Goal: Check status

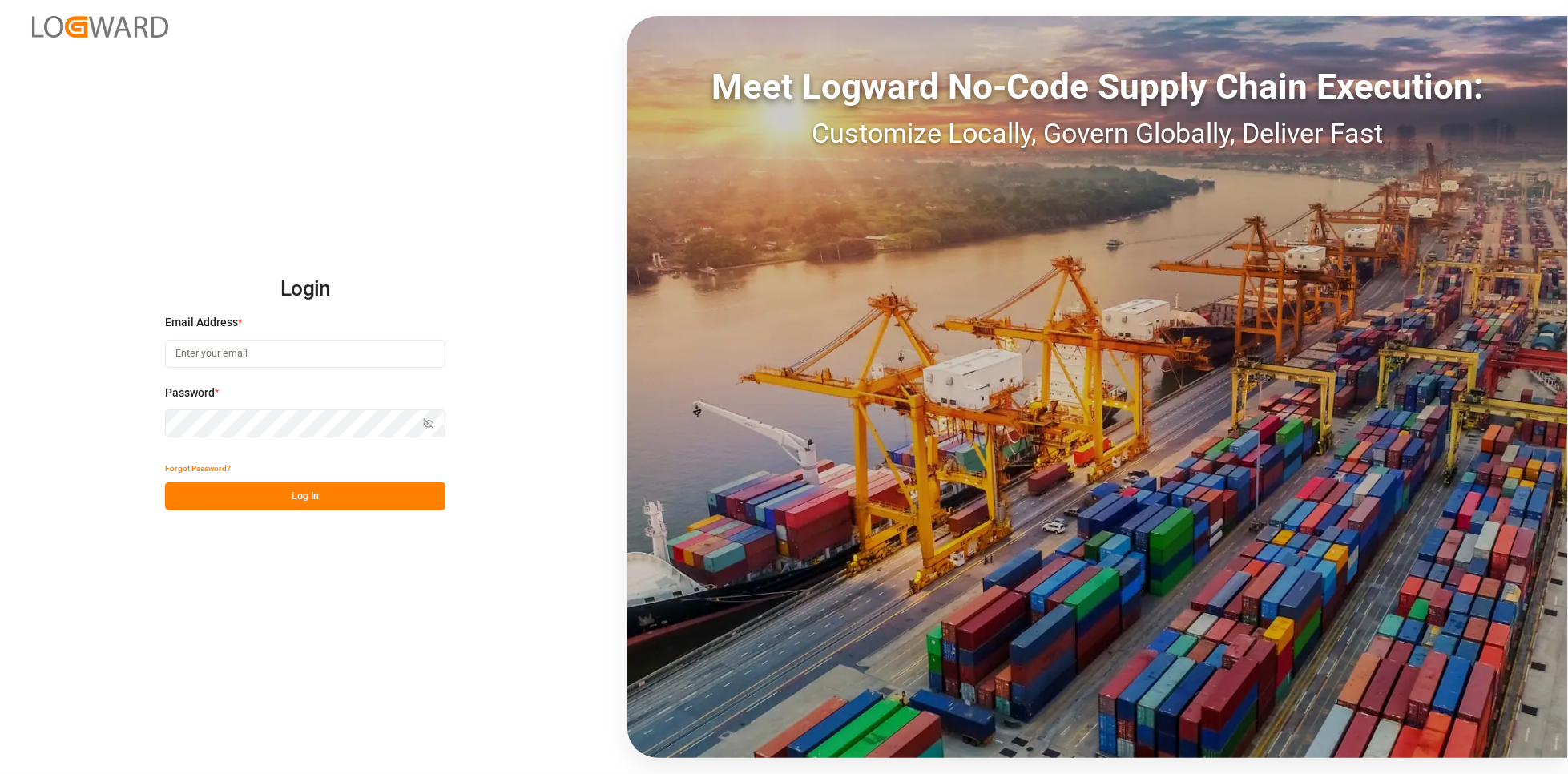
type input "[PERSON_NAME][EMAIL_ADDRESS][PERSON_NAME][DOMAIN_NAME]"
click at [262, 484] on button "Log In" at bounding box center [305, 496] width 280 height 28
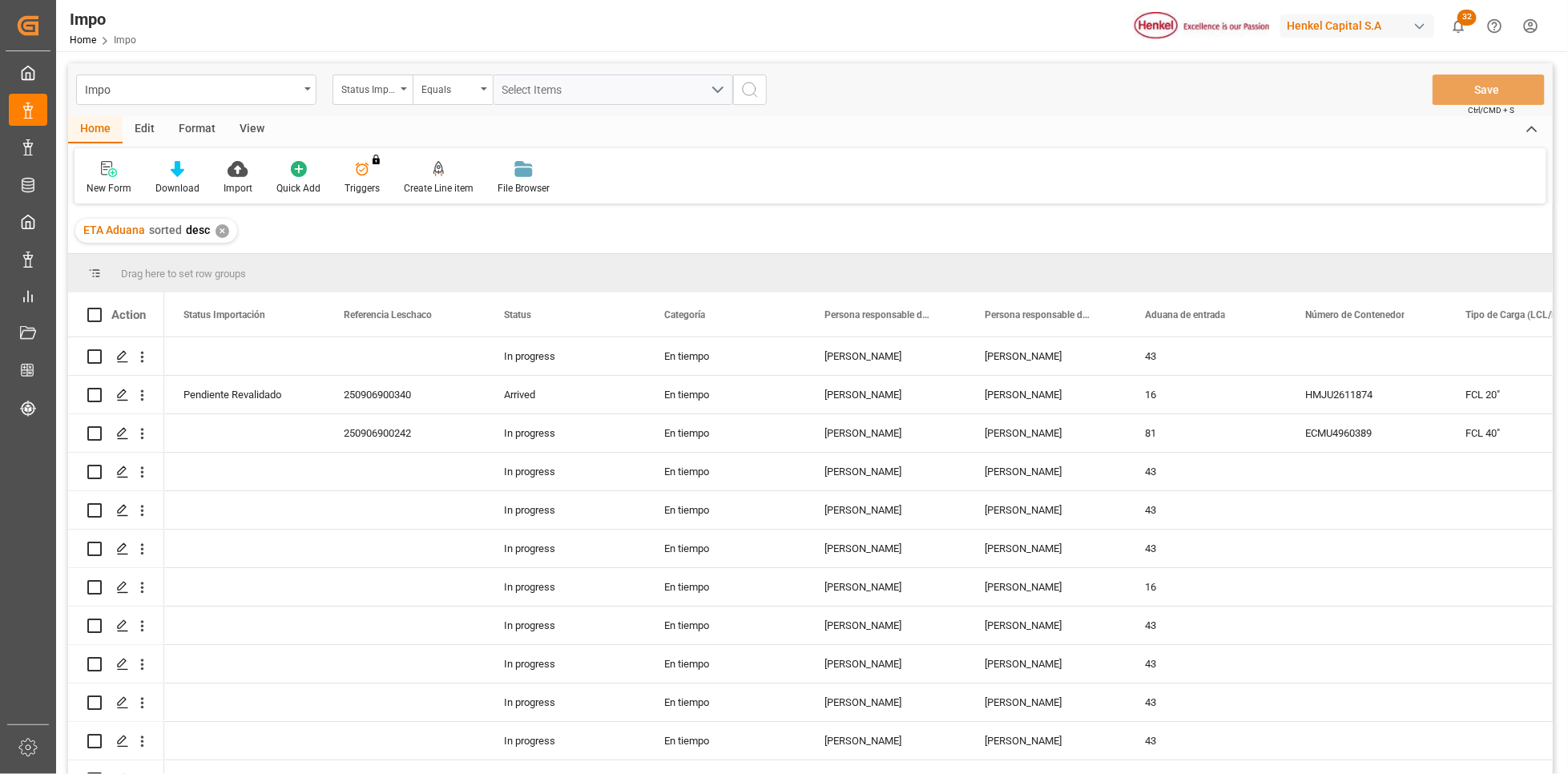
click at [248, 127] on div "View" at bounding box center [252, 129] width 49 height 27
click at [202, 181] on div "Standard Templates" at bounding box center [181, 188] width 80 height 14
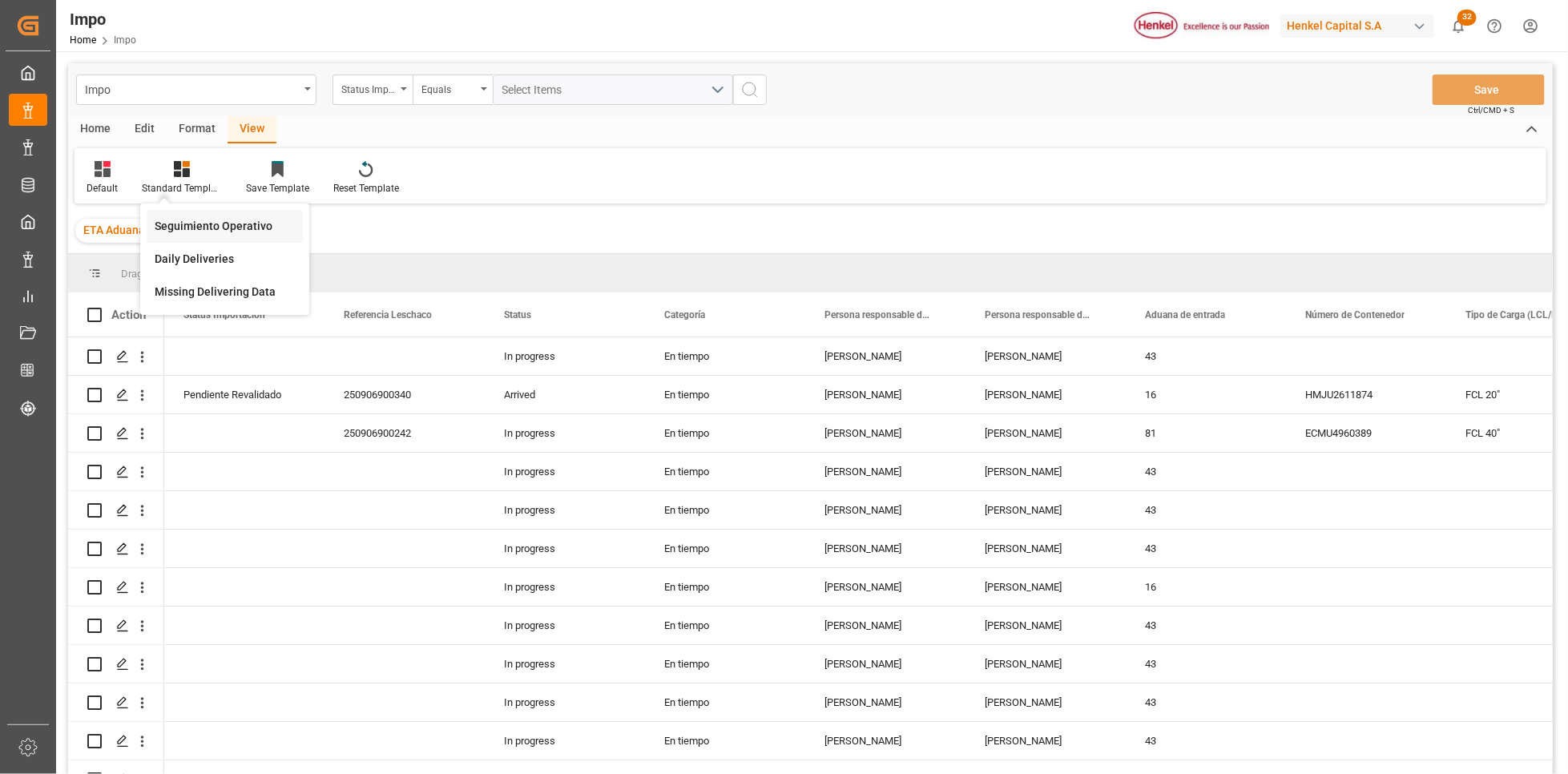
click at [194, 229] on div "Seguimiento Operativo" at bounding box center [225, 227] width 141 height 17
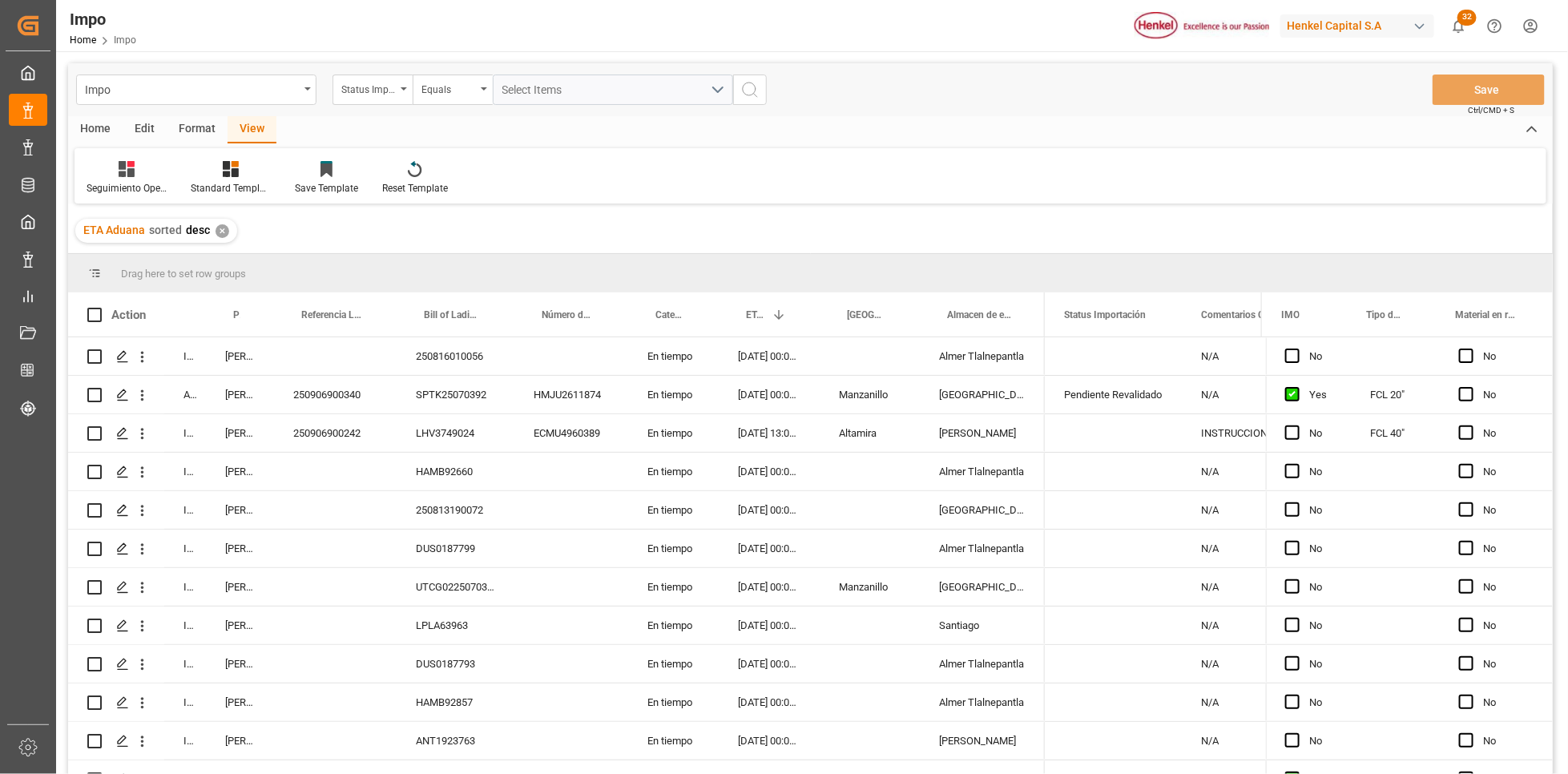
click at [93, 124] on div "Home" at bounding box center [95, 129] width 55 height 27
click at [603, 379] on div "HMJU2611874" at bounding box center [571, 395] width 114 height 38
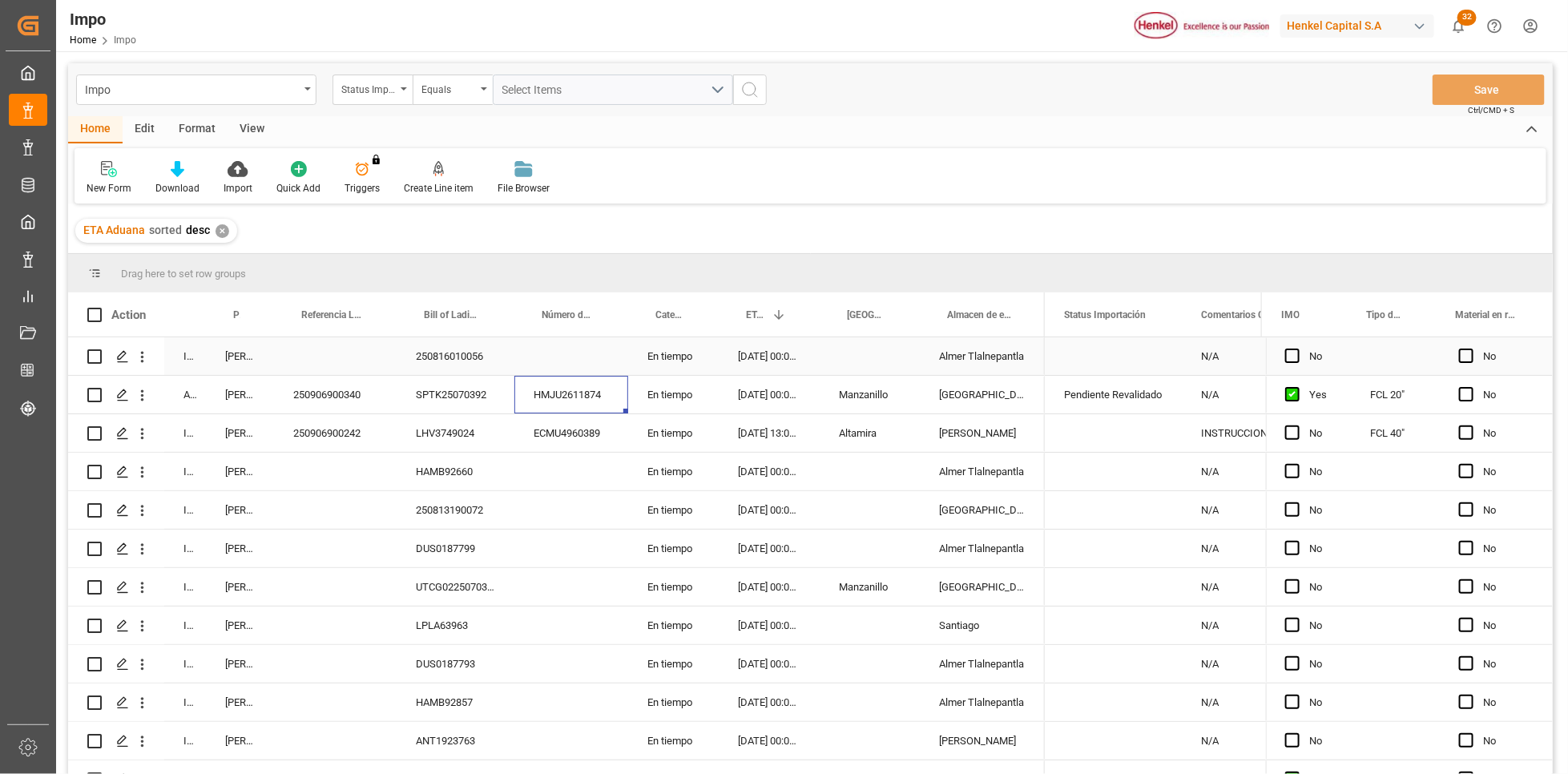
click at [681, 373] on div "En tiempo" at bounding box center [674, 356] width 91 height 38
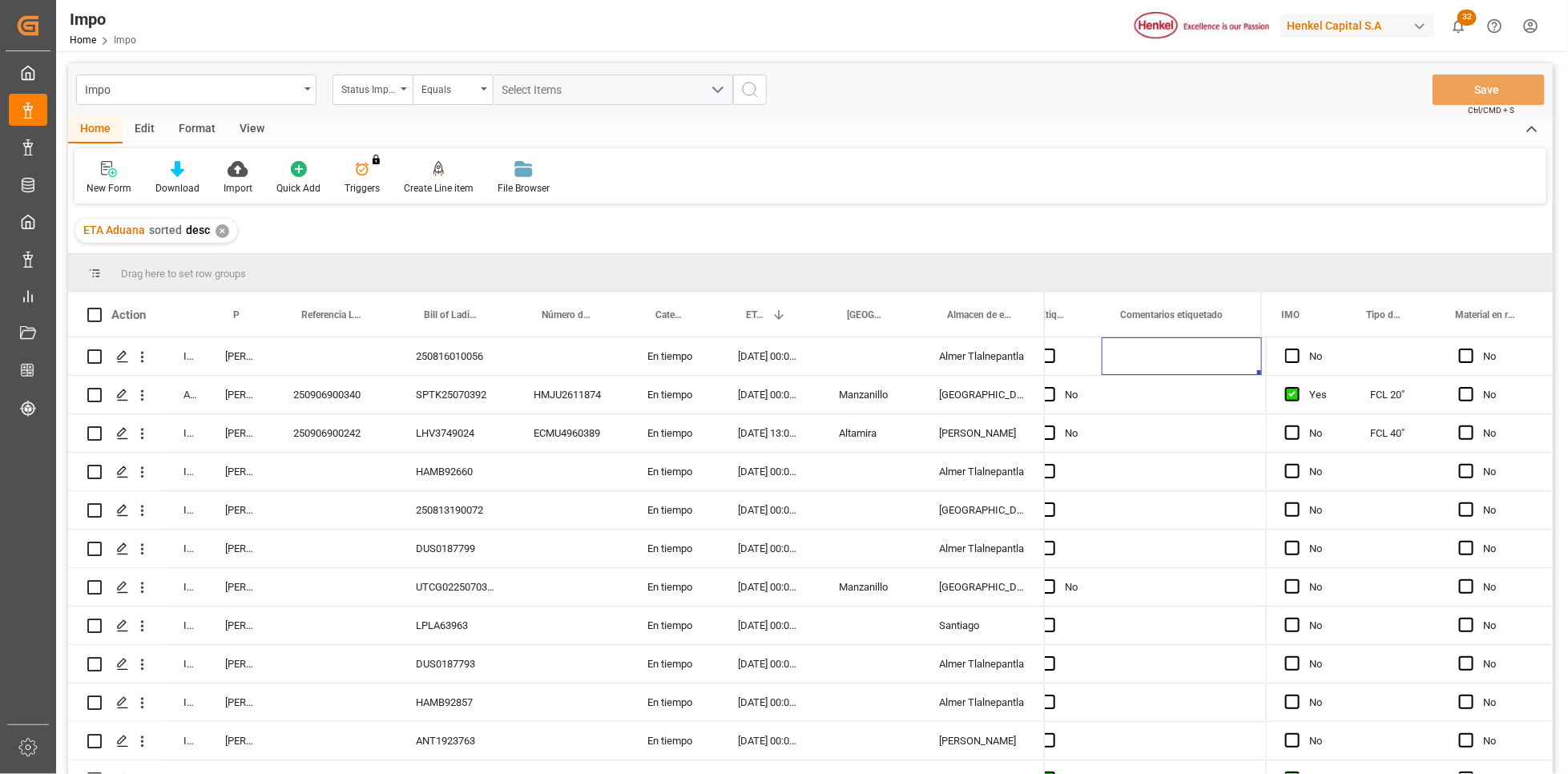
click at [724, 145] on div "Home Edit Format View New Form Download Import Quick Add Triggers You do not ha…" at bounding box center [810, 160] width 1485 height 88
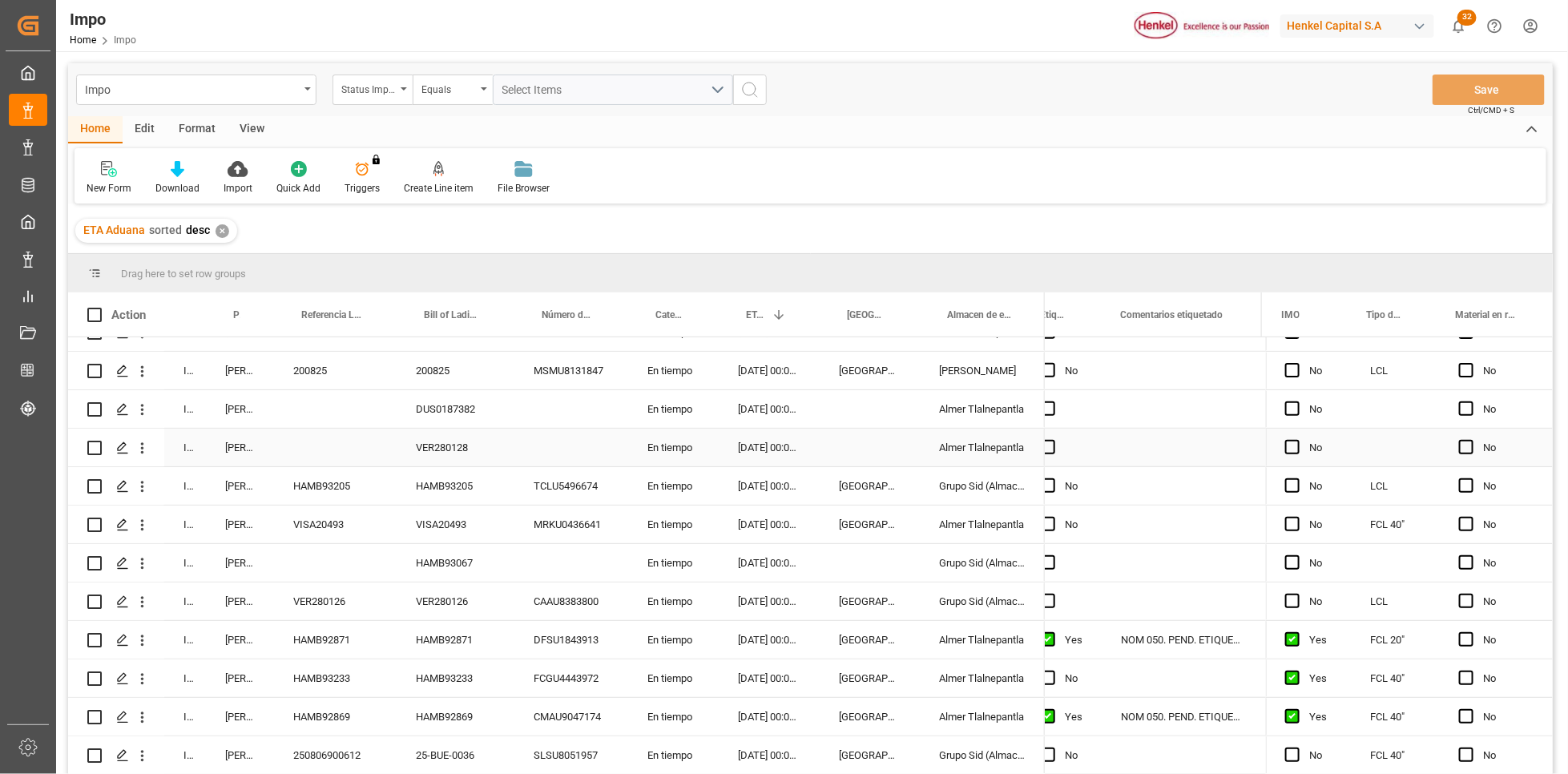
scroll to position [0, 0]
